Goal: Task Accomplishment & Management: Complete application form

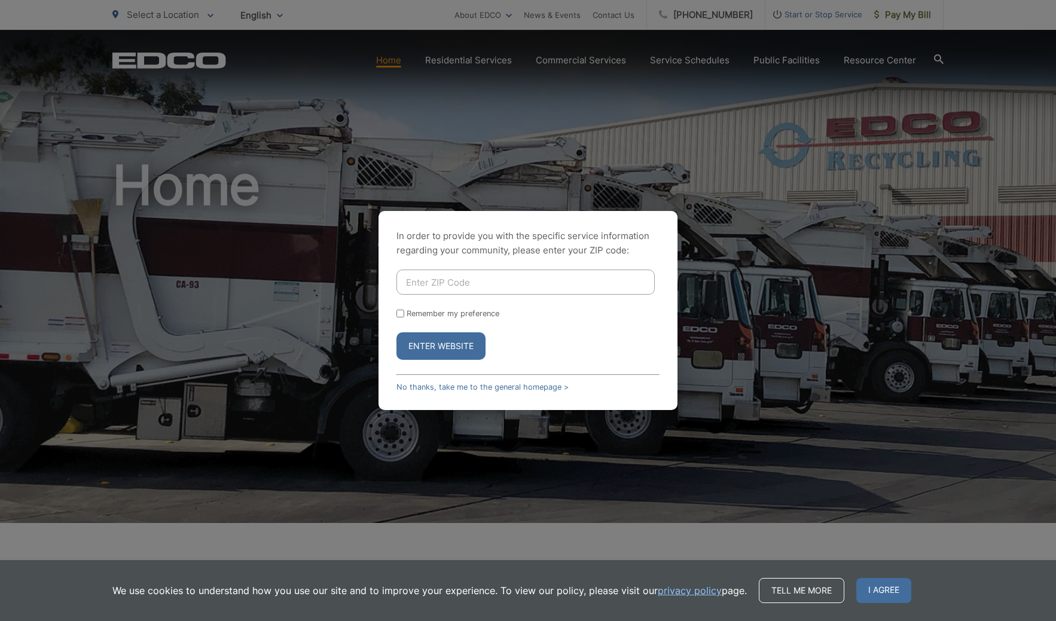
click at [496, 285] on input "Enter ZIP Code" at bounding box center [525, 282] width 258 height 25
type input "90275"
click at [396, 332] on button "Enter Website" at bounding box center [440, 346] width 89 height 28
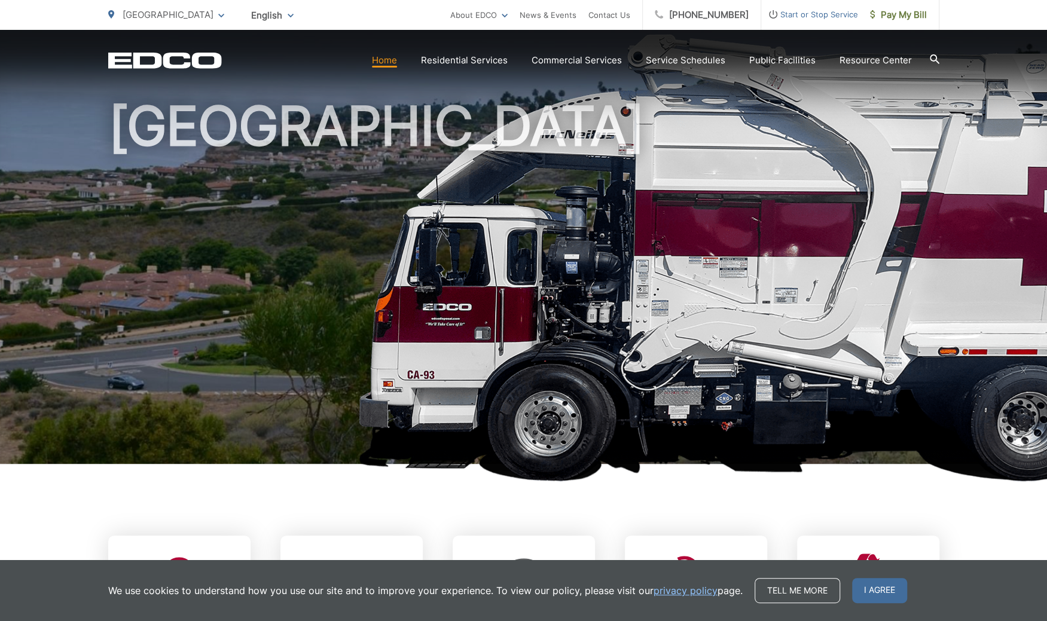
scroll to position [60, 0]
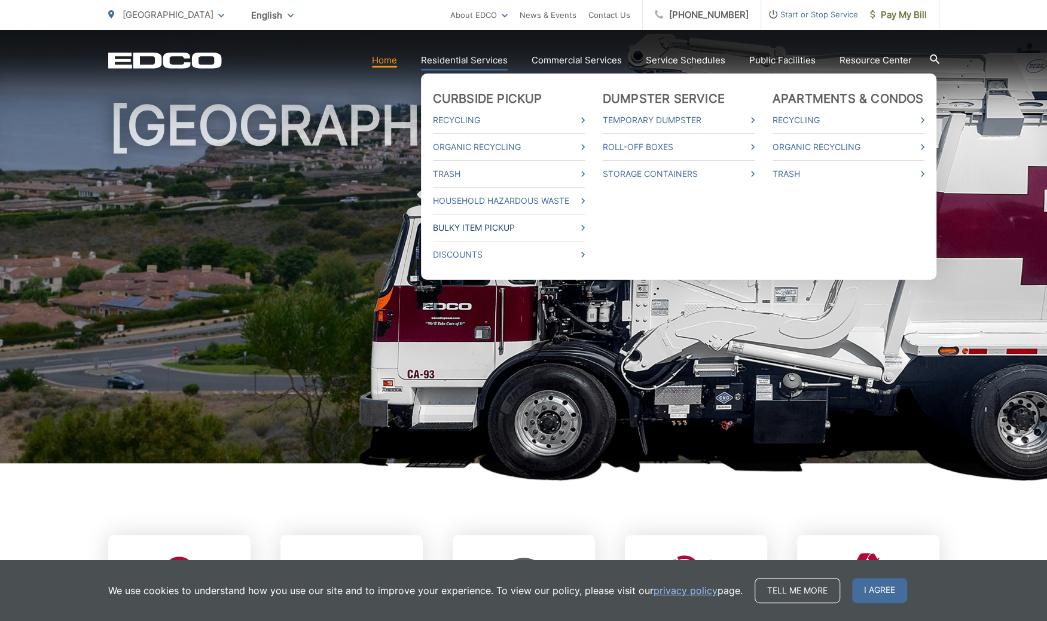
click at [484, 227] on link "Bulky Item Pickup" at bounding box center [509, 228] width 152 height 14
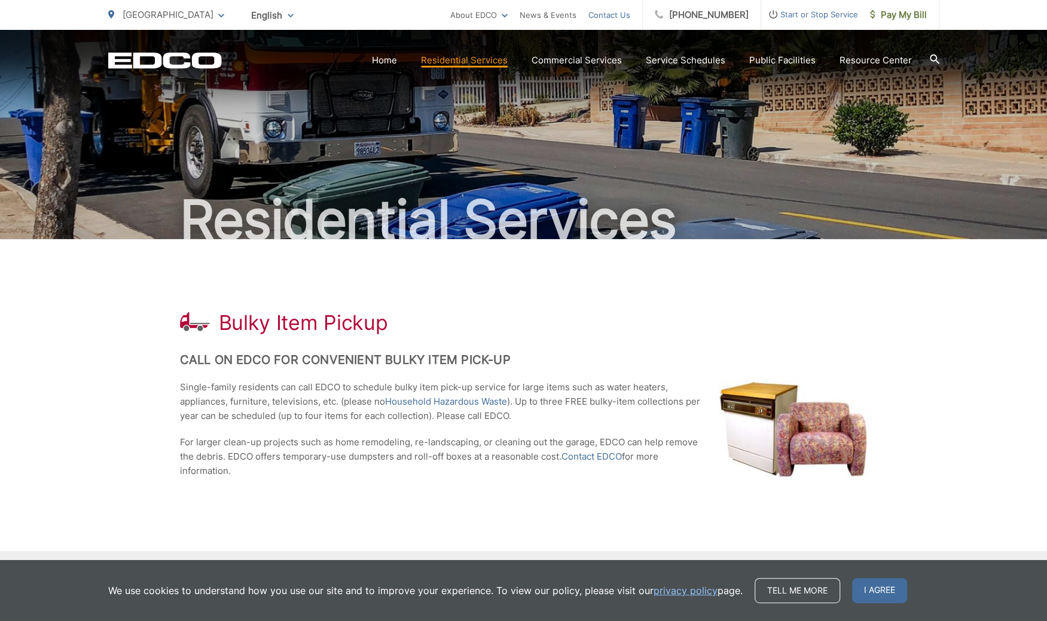
click at [615, 19] on link "Contact Us" at bounding box center [609, 15] width 42 height 14
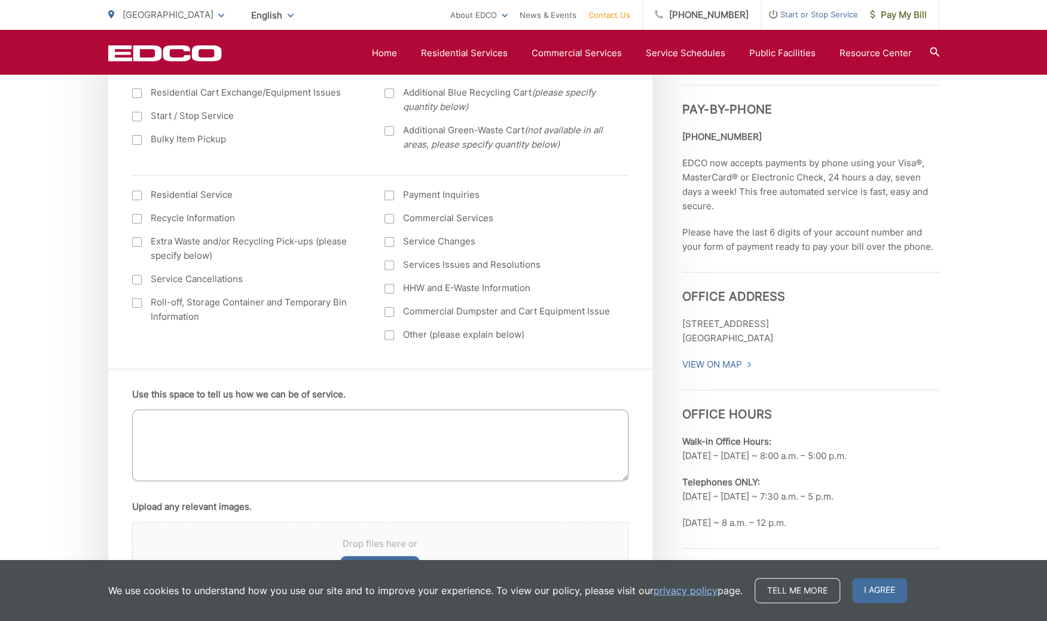
scroll to position [477, 0]
click at [132, 141] on div at bounding box center [137, 140] width 10 height 10
click at [0, 0] on input "Bulky Item Pickup" at bounding box center [0, 0] width 0 height 0
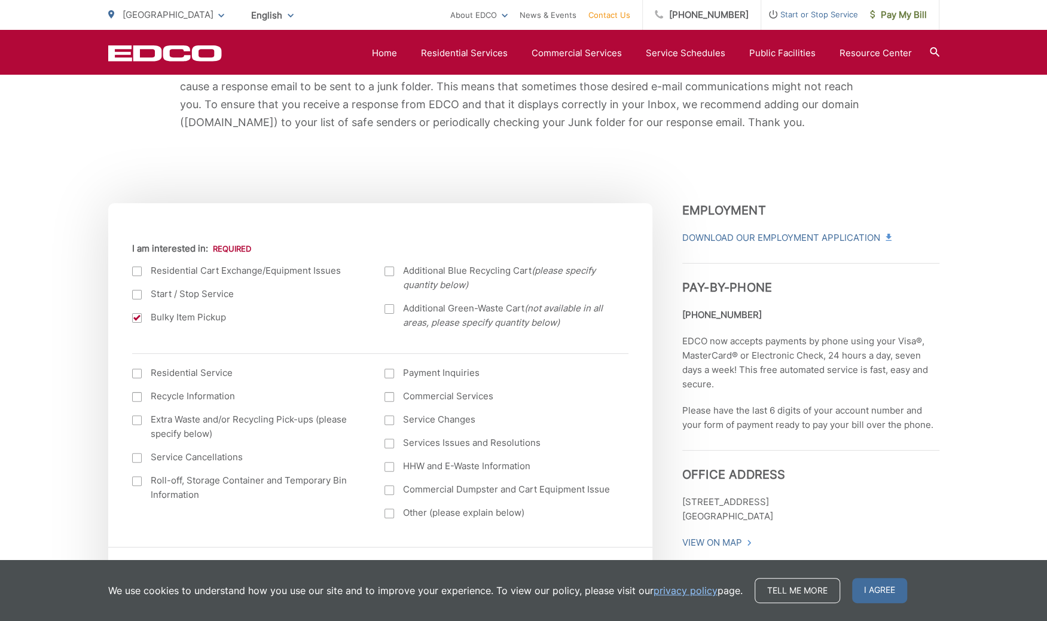
scroll to position [298, 0]
click at [141, 374] on div at bounding box center [137, 374] width 10 height 10
click at [0, 0] on input "I am interested in: (continued) *" at bounding box center [0, 0] width 0 height 0
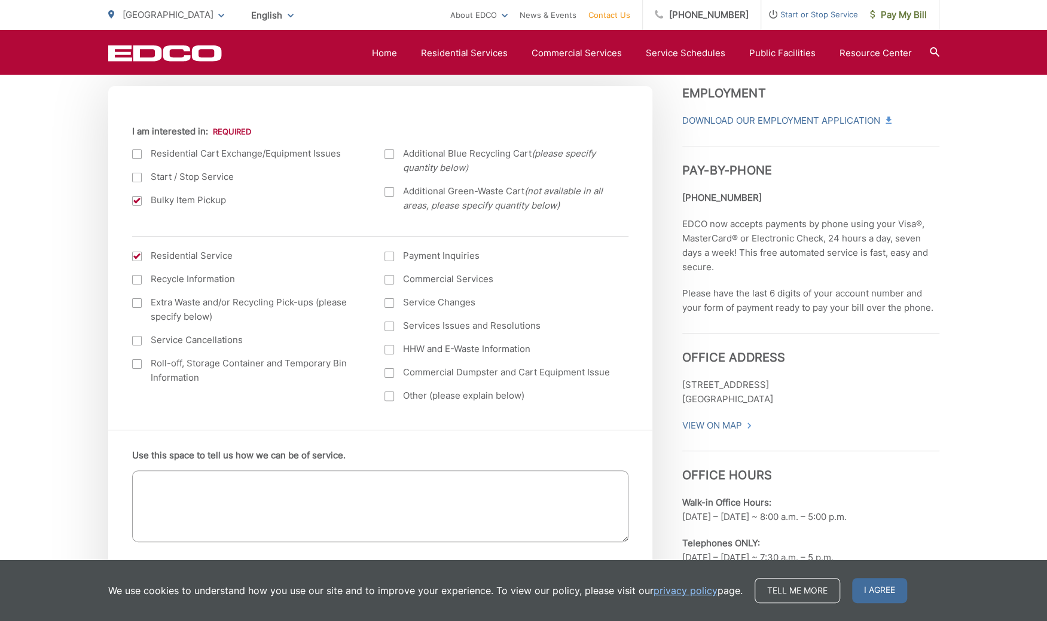
click at [307, 485] on textarea "Use this space to tell us how we can be of service." at bounding box center [380, 507] width 496 height 72
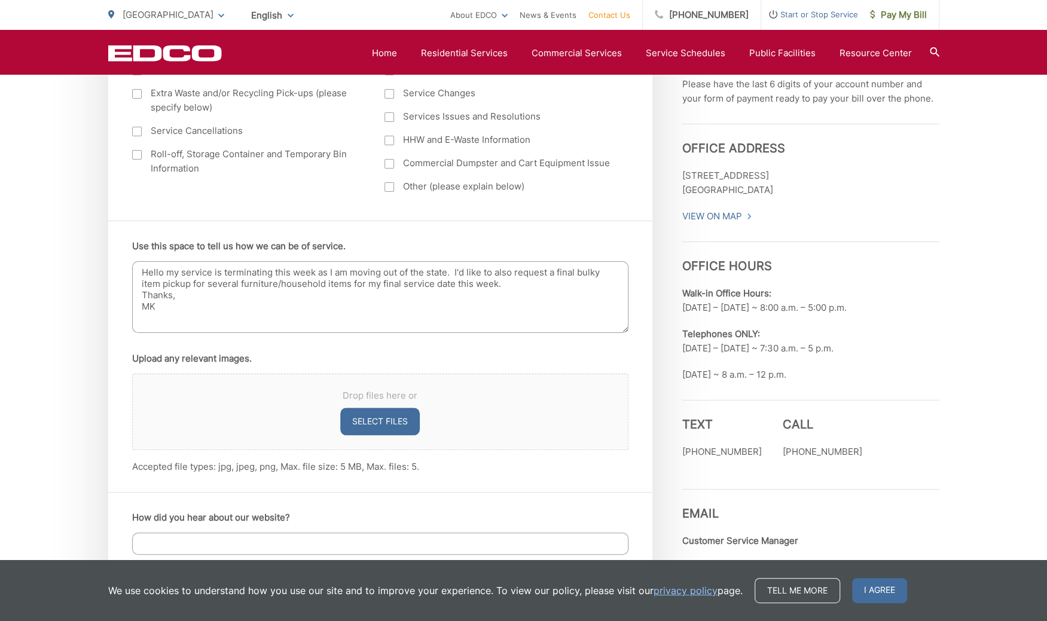
scroll to position [625, 0]
click at [542, 284] on textarea "Hello my service is terminating this week as I am moving out of the state. I'd …" at bounding box center [380, 297] width 496 height 72
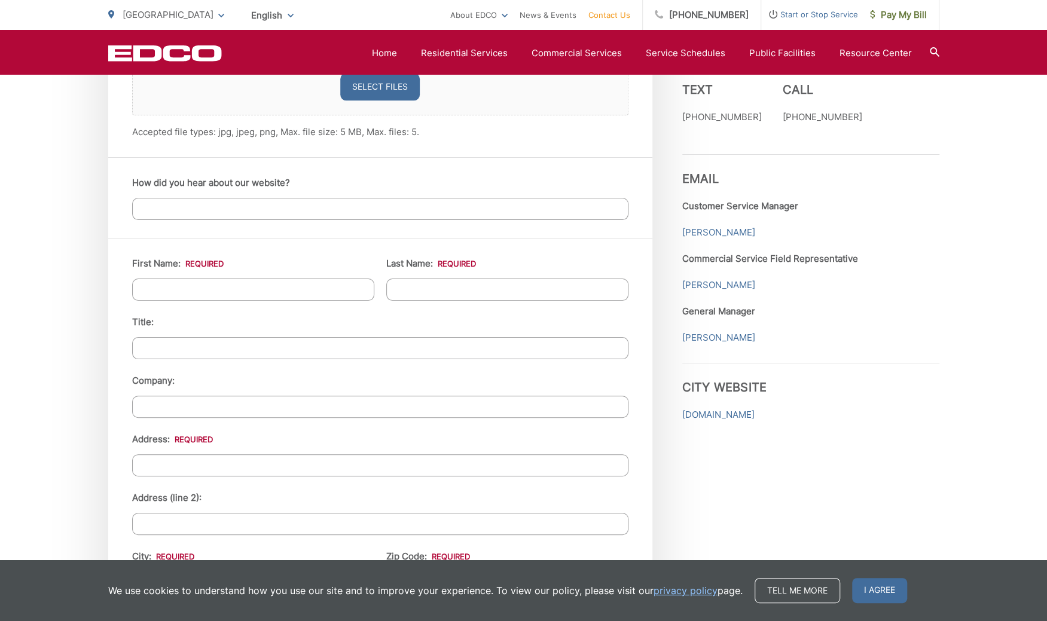
scroll to position [963, 0]
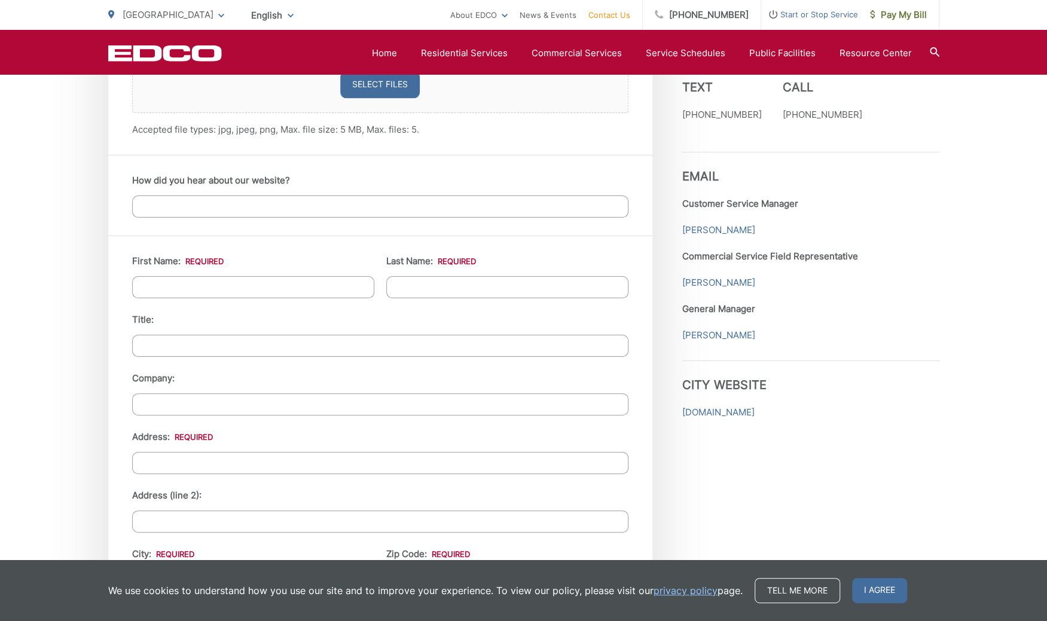
type textarea "Hello my service is terminating this week as I am moving out of the state. I'd …"
click at [240, 276] on input "First Name: *" at bounding box center [253, 287] width 242 height 22
type input "Michael"
type input "Kim"
type input "28715 CRESTRIDGE RD"
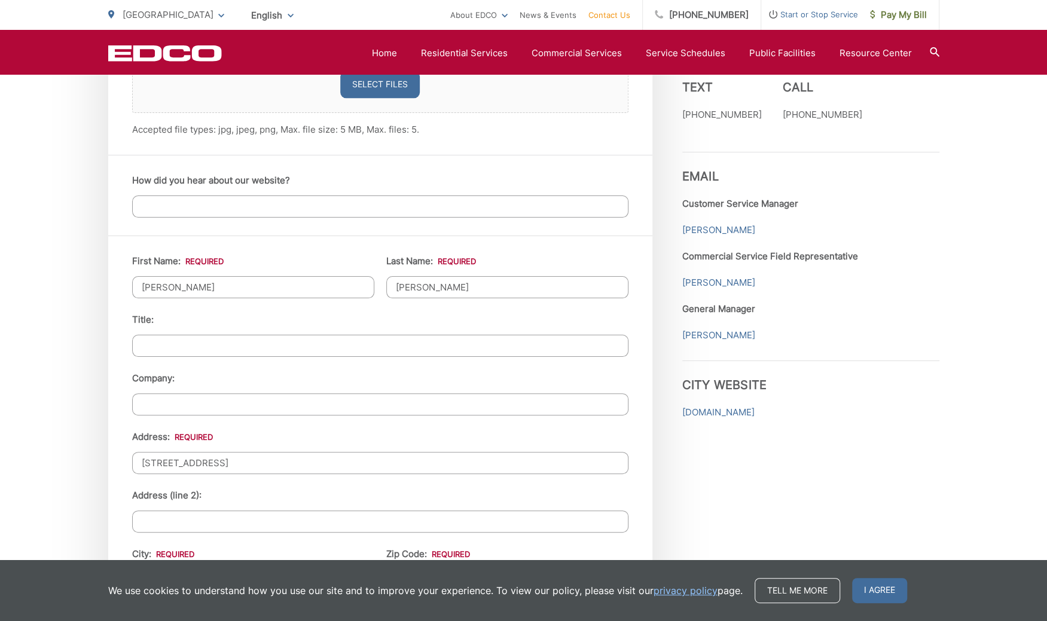
type input "RANCHO PALOS VERDES"
type input "90275"
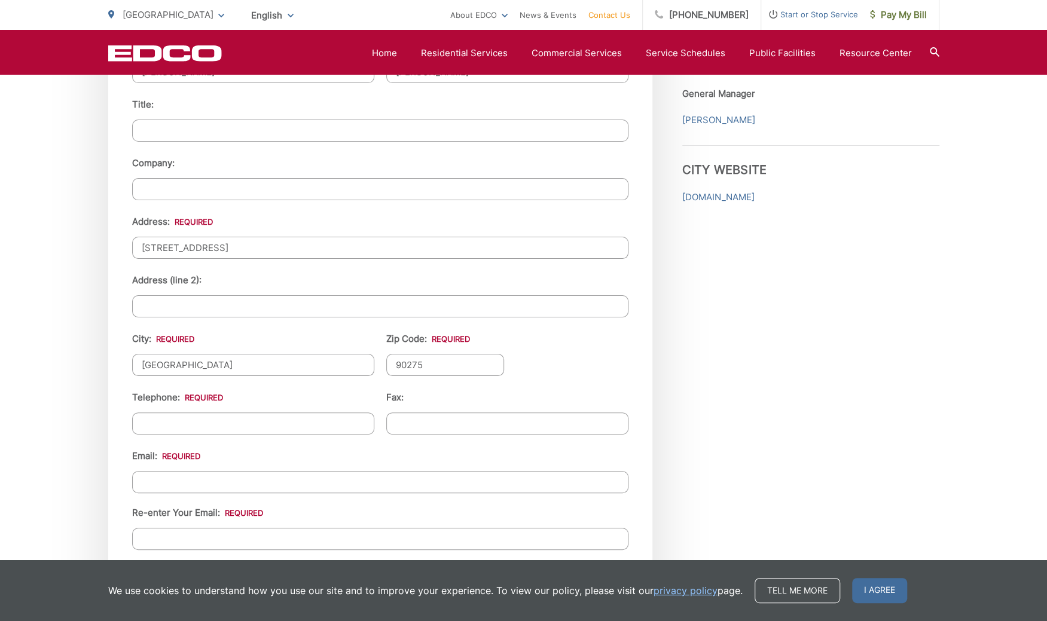
scroll to position [1178, 0]
click at [190, 413] on input "(___) ___-____" at bounding box center [253, 424] width 242 height 22
click at [197, 413] on input "(___) ___-___3" at bounding box center [253, 424] width 242 height 22
type input "(310) 600-0682"
click at [148, 475] on input "Email *" at bounding box center [380, 482] width 496 height 22
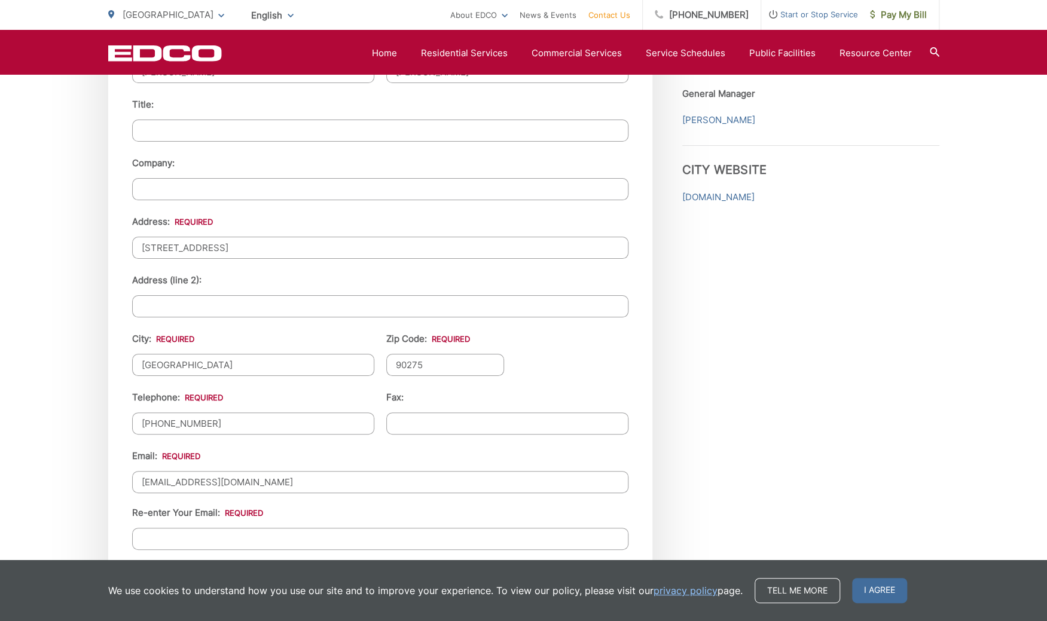
type input "buymenow00@yahoo.com"
type input "l"
type input "buymenow00@yahoo.com"
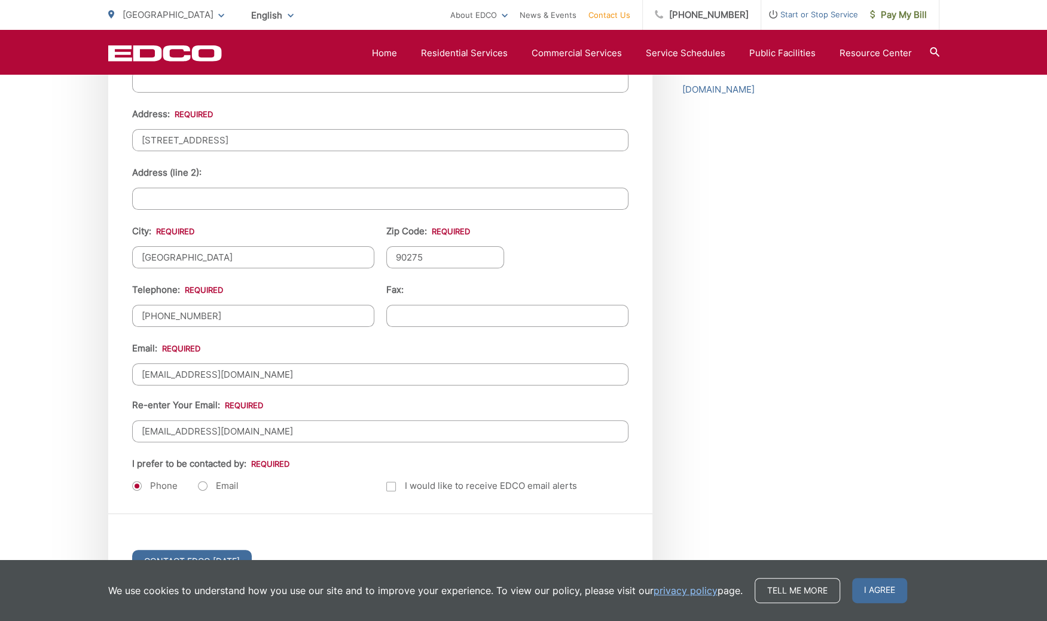
scroll to position [1285, 0]
click at [206, 480] on label "Email" at bounding box center [218, 486] width 41 height 12
radio input "true"
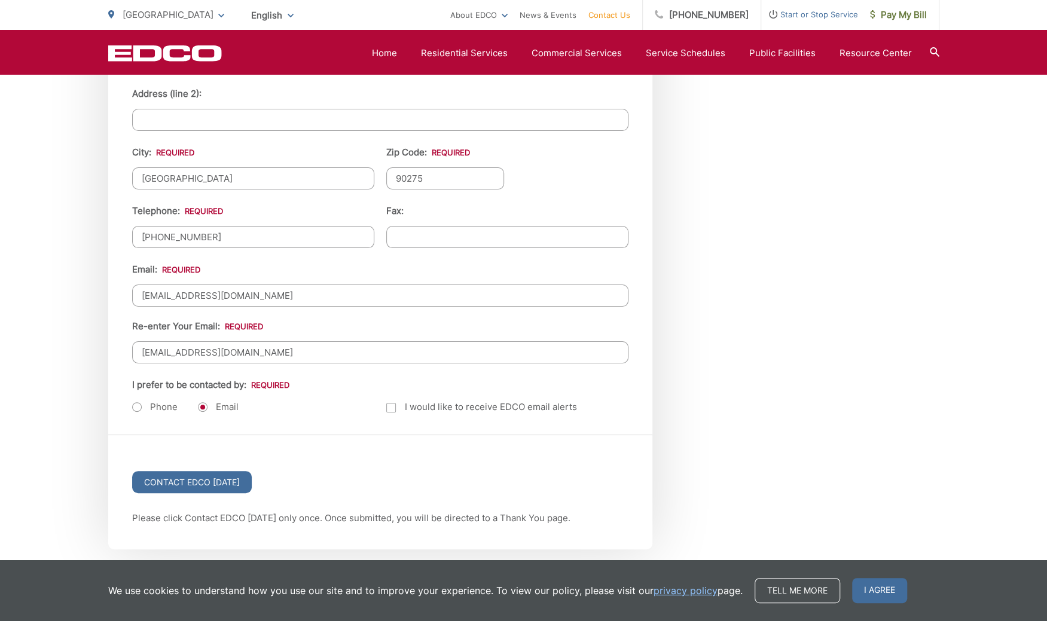
scroll to position [1364, 0]
click at [179, 476] on input "Contact EDCO Today" at bounding box center [192, 482] width 120 height 22
